Goal: Navigation & Orientation: Find specific page/section

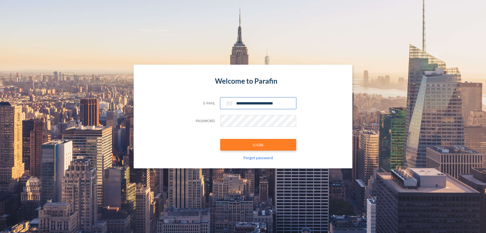
type input "**********"
click at [258, 144] on button "LOGIN" at bounding box center [258, 145] width 76 height 12
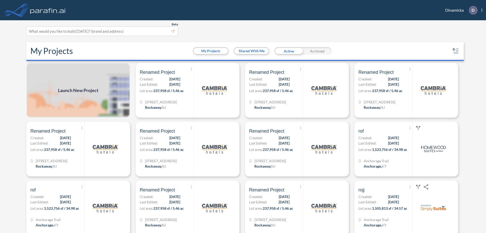
scroll to position [1, 0]
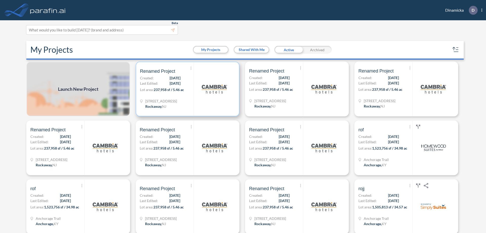
click at [186, 89] on p "Lot area: 237,958 sf / 5.46 ac" at bounding box center [167, 90] width 54 height 7
